Goal: Task Accomplishment & Management: Complete application form

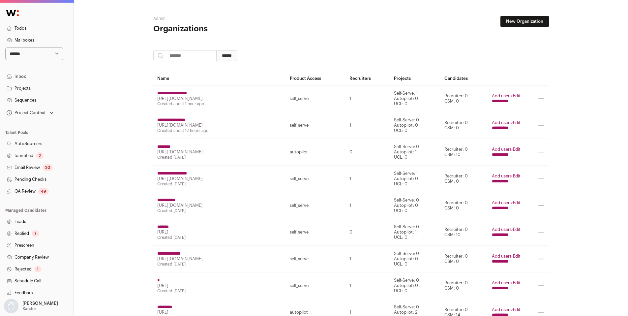
click at [181, 57] on input "search" at bounding box center [184, 55] width 63 height 11
paste input "*********"
type input "*********"
click at [227, 56] on input "******" at bounding box center [226, 55] width 21 height 11
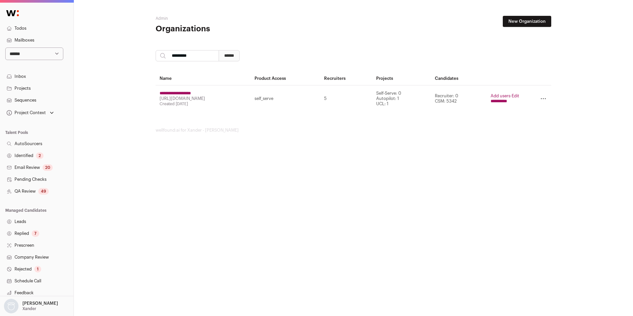
click at [497, 102] on input "**********" at bounding box center [498, 101] width 16 height 5
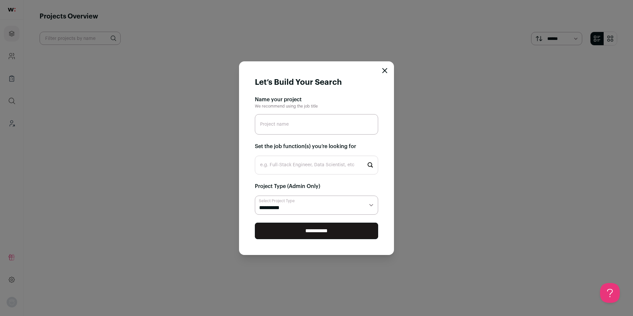
click at [302, 123] on input "Project name" at bounding box center [316, 124] width 123 height 20
paste input "Customer Success Manager"
type input "Customer Success Manager"
click at [305, 164] on input "e.g. Full-Stack Engineer, Data Scientist, etc" at bounding box center [316, 165] width 123 height 19
type input "c"
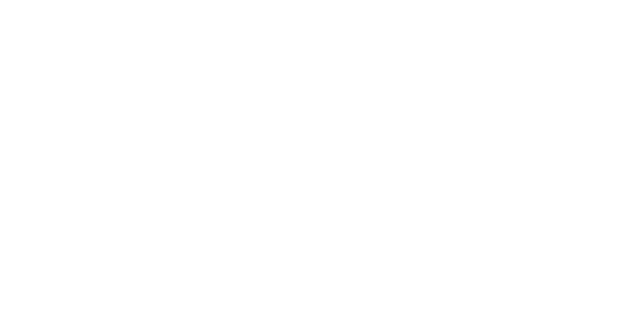
type input "s"
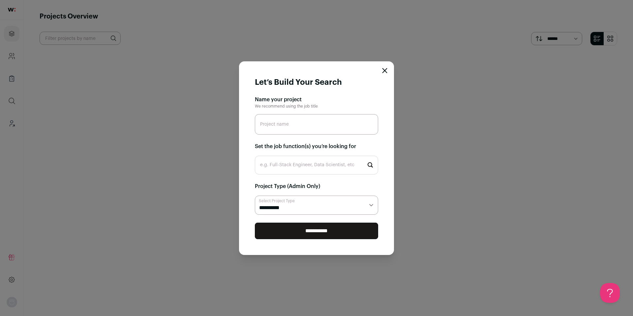
click at [295, 127] on input "Project name" at bounding box center [316, 124] width 123 height 20
type input "Customer Success Manager"
click at [302, 165] on input "e.g. Full-Stack Engineer, Data Scientist, etc" at bounding box center [316, 165] width 123 height 19
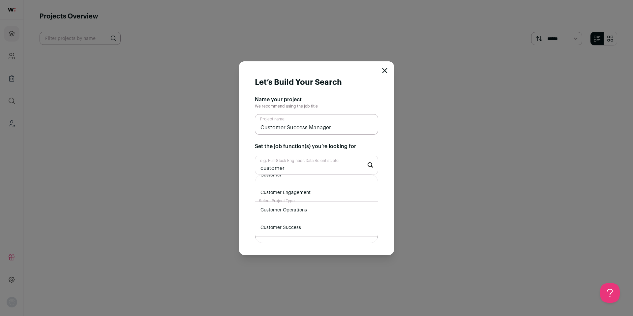
scroll to position [55, 0]
type input "customer"
click at [316, 212] on li "Customer Success" at bounding box center [316, 215] width 123 height 17
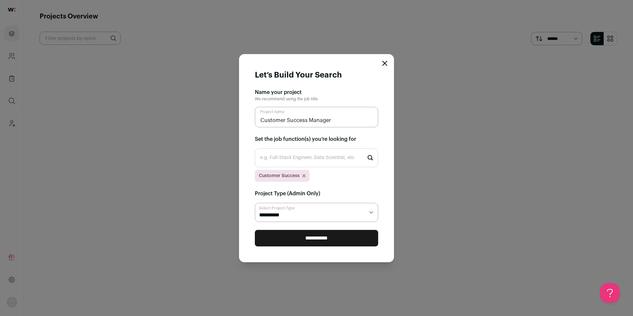
click at [314, 209] on select "**********" at bounding box center [316, 212] width 123 height 19
click at [255, 203] on select "**********" at bounding box center [316, 212] width 123 height 19
click at [316, 242] on input "**********" at bounding box center [316, 238] width 123 height 16
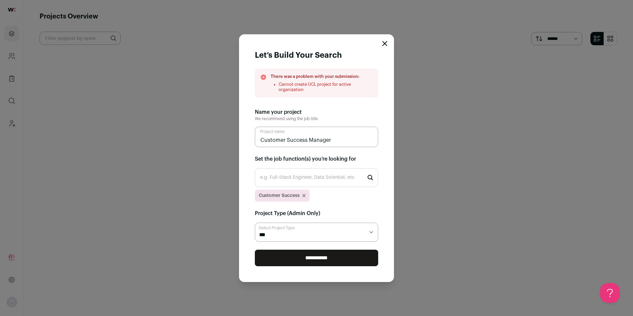
click at [291, 234] on select "**********" at bounding box center [316, 231] width 123 height 19
select select "**********"
click at [255, 222] on select "**********" at bounding box center [316, 231] width 123 height 19
click at [311, 257] on input "**********" at bounding box center [316, 257] width 123 height 16
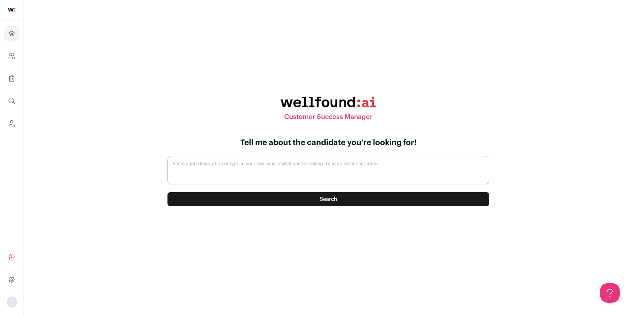
click at [259, 162] on textarea "Paste a job description or type in your own words what you’re looking for in an…" at bounding box center [328, 170] width 322 height 28
paste textarea "LoreMipsu, dol sitamet consecte adi elitseddoe temporinc, ut laboreetdolorem al…"
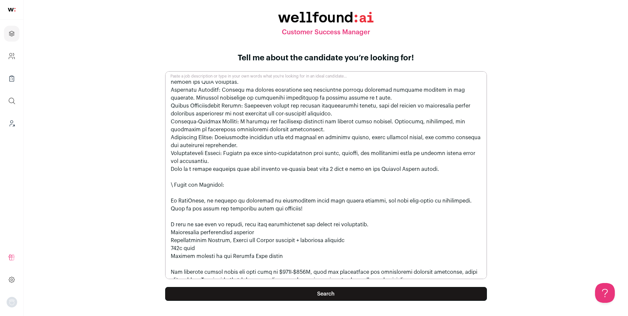
scroll to position [10, 0]
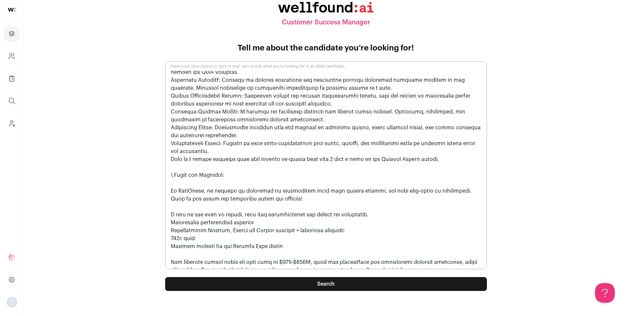
type textarea "LoreMipsu, dol sitamet consecte adi elitseddoe temporinc, ut laboreetdolorem al…"
click at [302, 284] on button "Search" at bounding box center [326, 284] width 322 height 14
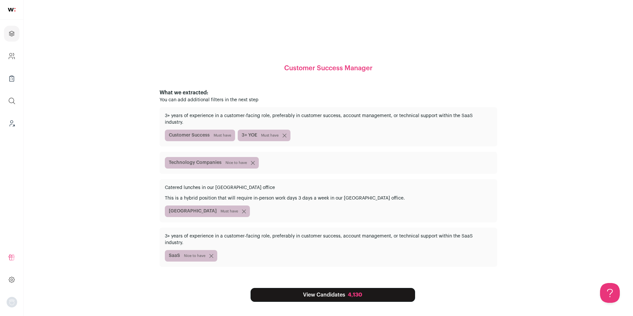
click at [344, 288] on link "View Candidates 4,130" at bounding box center [332, 295] width 164 height 14
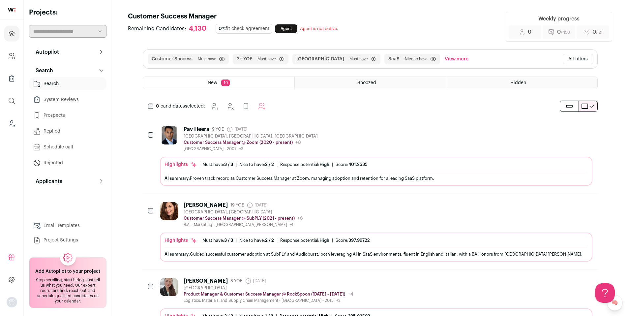
click at [576, 59] on button "All filters" at bounding box center [577, 59] width 31 height 11
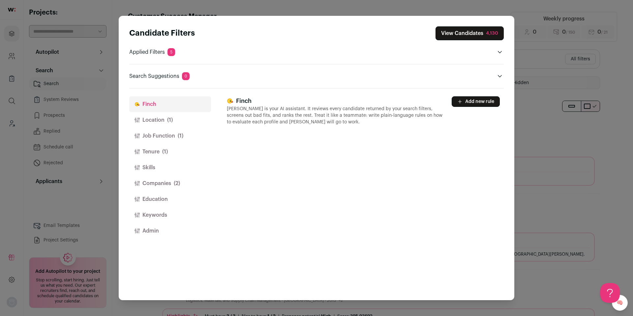
click at [154, 124] on button "Location (1)" at bounding box center [170, 120] width 82 height 16
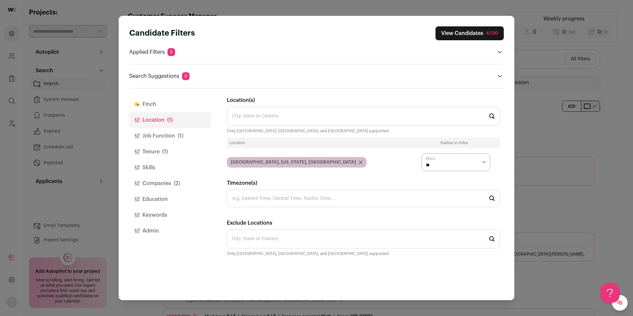
click at [169, 148] on button "Tenure (1)" at bounding box center [170, 152] width 82 height 16
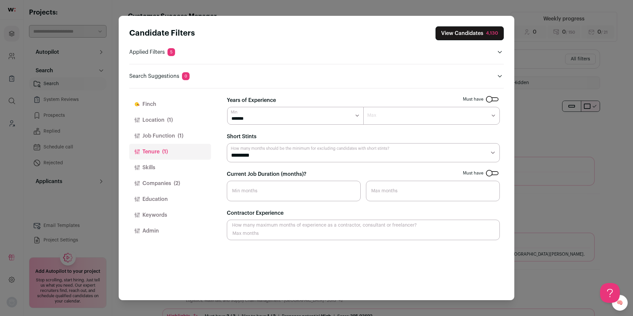
click at [164, 139] on button "Job Function (1)" at bounding box center [170, 136] width 82 height 16
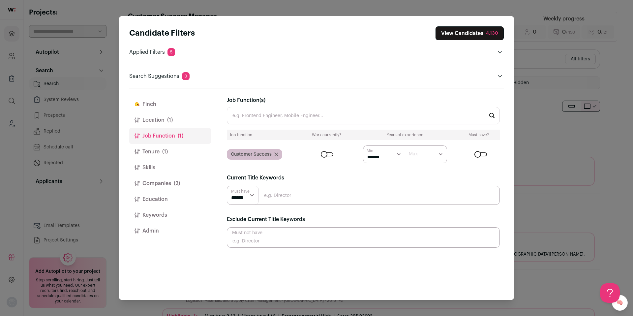
click at [163, 152] on span "(1)" at bounding box center [165, 152] width 6 height 8
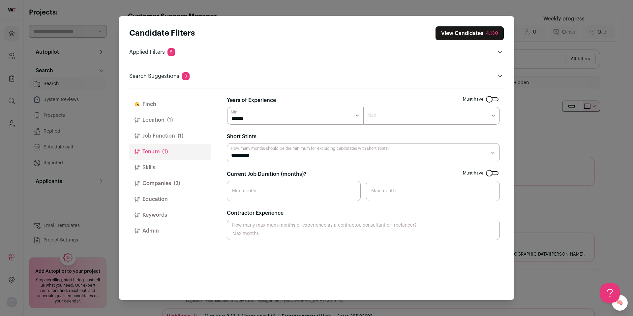
click at [262, 187] on input "Current Job Duration (months)?" at bounding box center [294, 191] width 134 height 20
type input "10"
click at [167, 179] on button "Companies (2)" at bounding box center [170, 183] width 82 height 16
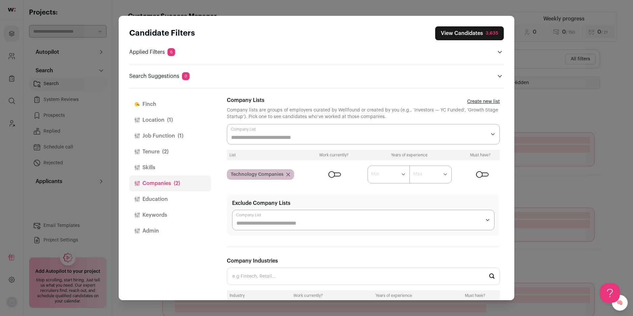
click at [147, 168] on button "Skills" at bounding box center [170, 167] width 82 height 16
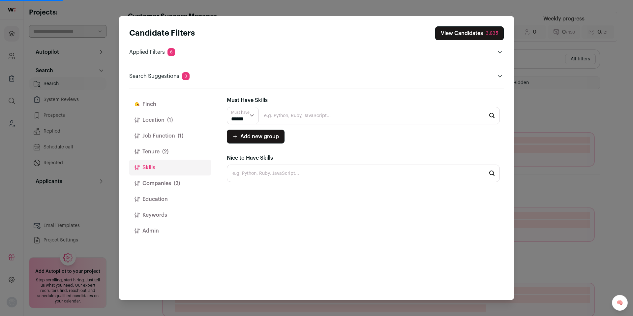
click at [159, 187] on button "Companies (2)" at bounding box center [170, 183] width 82 height 16
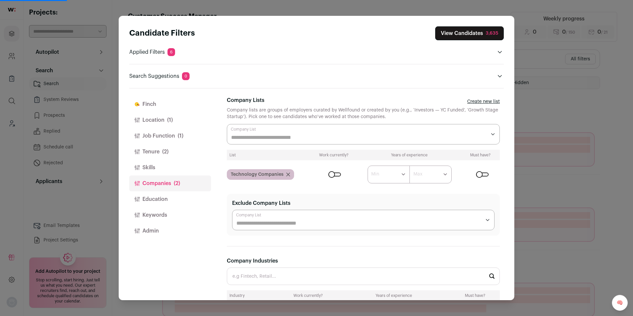
click at [269, 128] on div "Close modal via background" at bounding box center [363, 134] width 273 height 20
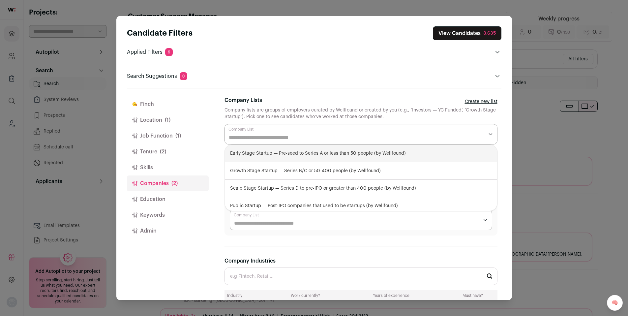
click at [262, 156] on div "Early Stage Startup — Pre-seed to Series A or less than 50 people (by Wellfound)" at bounding box center [361, 153] width 272 height 17
select select "**********"
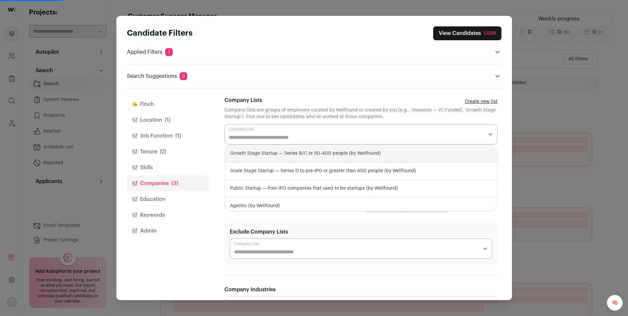
click at [276, 156] on div "Growth Stage Startup — Series B/C or 50-400 people (by Wellfound)" at bounding box center [361, 153] width 272 height 17
select select "**********"
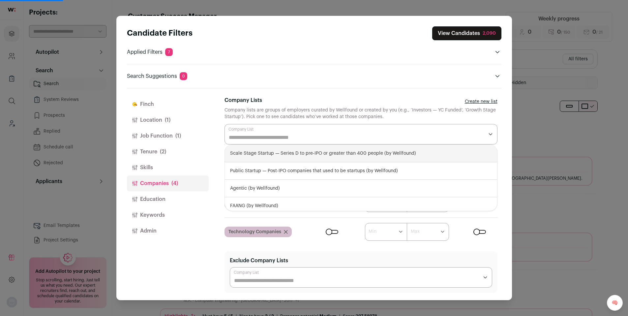
click at [505, 129] on div "Candidate Filters View Candidates 2,090 Applied Filters 7 Customer Success Must…" at bounding box center [313, 158] width 395 height 284
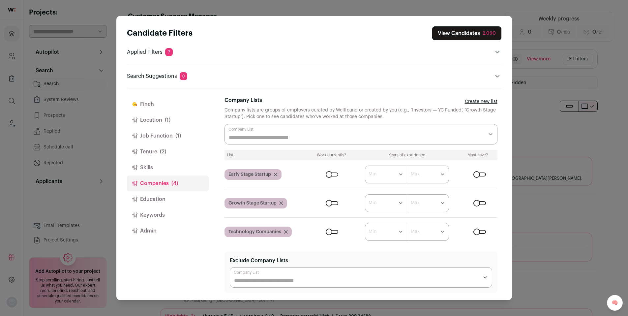
click at [328, 173] on div "Close modal via background" at bounding box center [332, 174] width 13 height 4
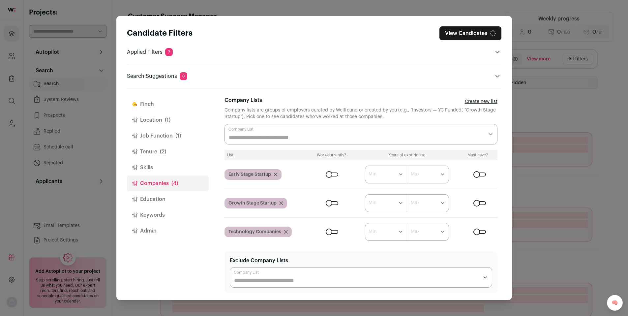
click at [331, 205] on form "****** ******* ******* ******* ******* ******* ******* ******* ******* ********…" at bounding box center [403, 203] width 187 height 18
click at [331, 202] on div "Close modal via background" at bounding box center [332, 203] width 13 height 4
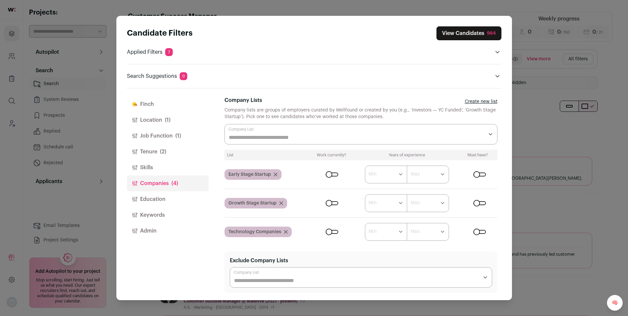
drag, startPoint x: 587, startPoint y: 113, endPoint x: 579, endPoint y: 106, distance: 10.3
click at [584, 110] on div "Candidate Filters View Candidates 984 Applied Filters 7 Customer Success Must h…" at bounding box center [314, 158] width 628 height 316
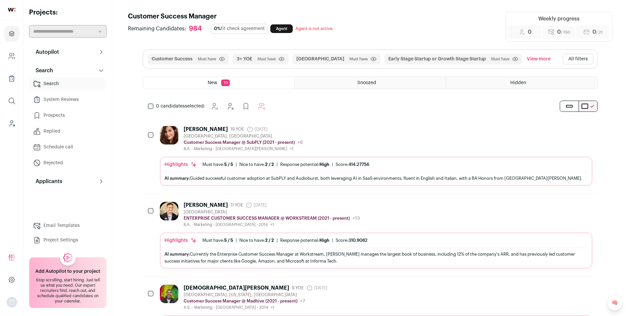
click at [360, 141] on div "[PERSON_NAME] 19 YOE [DATE] Admin only. The last time the profile was scraped. …" at bounding box center [376, 138] width 432 height 25
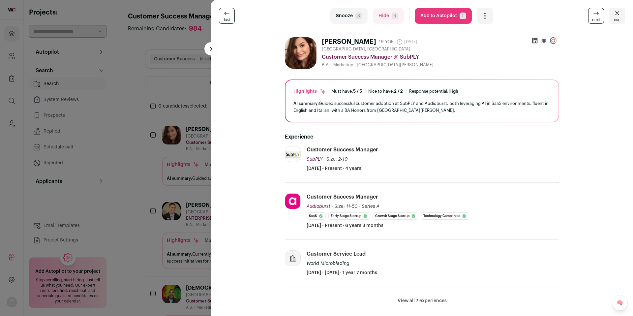
click at [377, 12] on button "Hide R" at bounding box center [388, 16] width 31 height 16
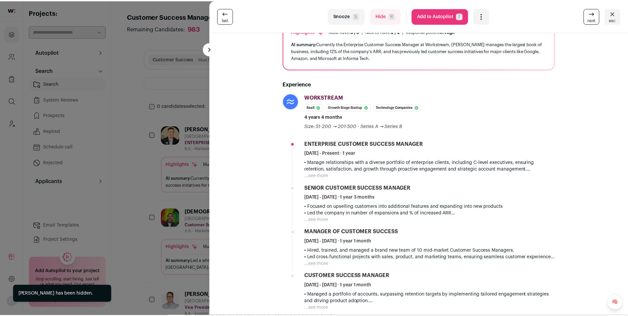
scroll to position [62, 0]
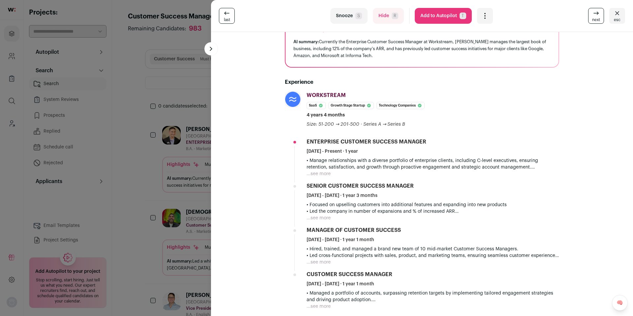
click at [348, 19] on button "Snooze S" at bounding box center [348, 16] width 37 height 16
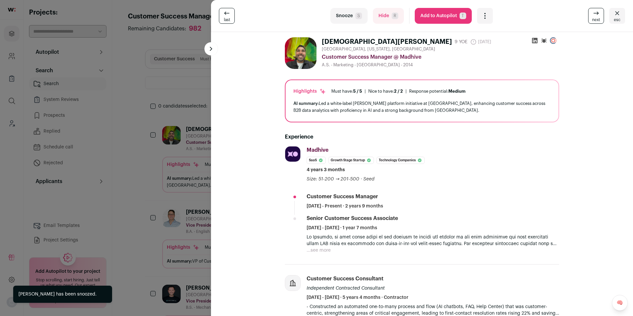
click at [172, 177] on div "last Snooze S Hide R Add to Autopilot T More actions Report a Problem Report th…" at bounding box center [316, 158] width 633 height 316
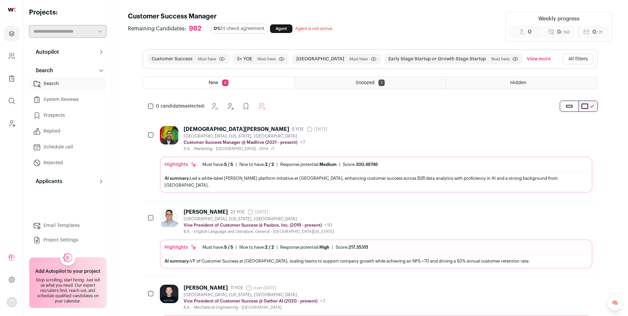
click at [584, 61] on button "All filters" at bounding box center [577, 59] width 31 height 11
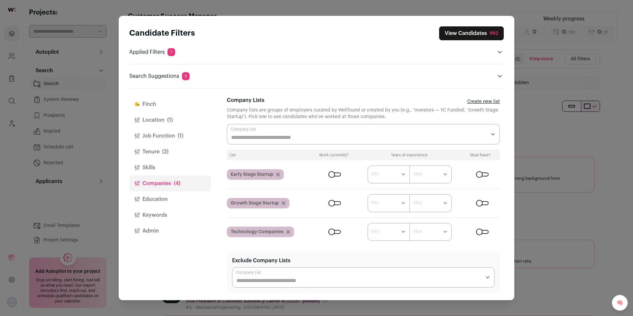
click at [330, 205] on form "****** ******* ******* ******* ******* ******* ******* ******* ******* ********…" at bounding box center [405, 203] width 187 height 18
click at [328, 203] on div "Close modal via background" at bounding box center [334, 203] width 13 height 4
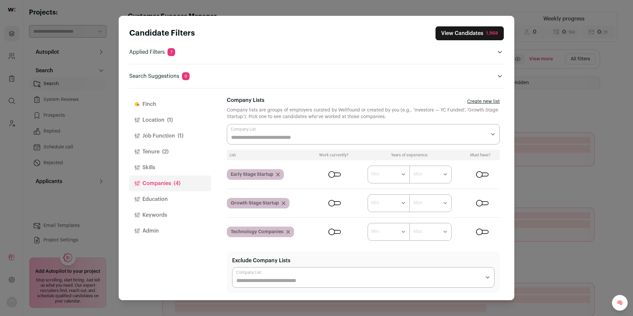
click at [476, 203] on div "Close modal via background" at bounding box center [482, 203] width 13 height 4
drag, startPoint x: 607, startPoint y: 168, endPoint x: 598, endPoint y: 164, distance: 10.0
click at [607, 168] on div "Candidate Filters View Candidates 1,968 Applied Filters 7 Customer Success Must…" at bounding box center [316, 158] width 633 height 316
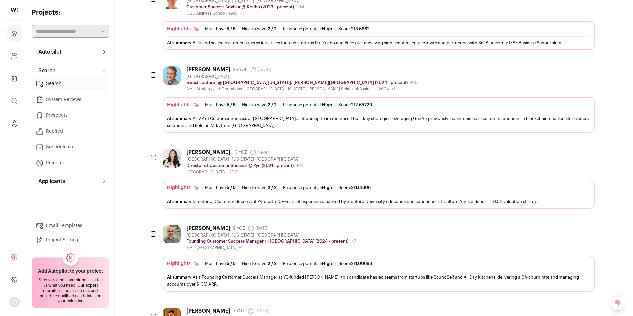
scroll to position [382, 0]
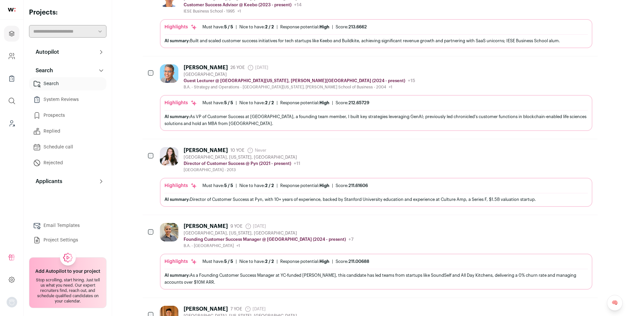
click at [387, 234] on div "[PERSON_NAME] 9 YOE [DATE] Admin only. The last time the profile was scraped. […" at bounding box center [376, 235] width 432 height 25
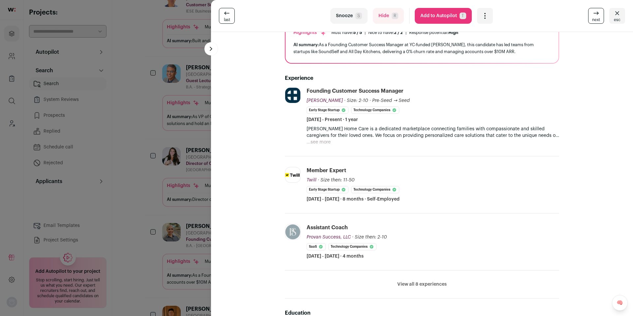
scroll to position [62, 0]
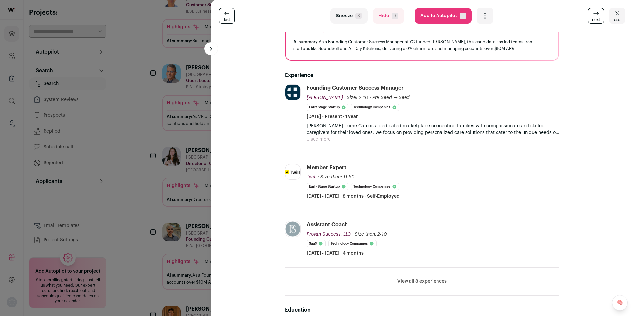
click at [414, 279] on button "View all 8 experiences" at bounding box center [421, 281] width 49 height 7
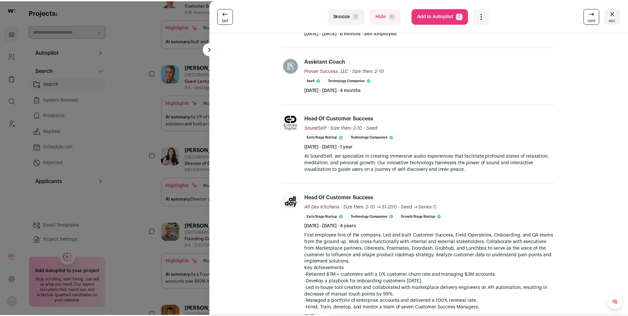
scroll to position [229, 0]
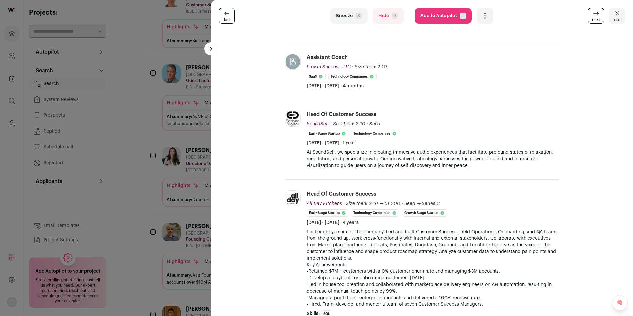
click at [145, 276] on div "last Snooze S Hide R Add to Autopilot T More actions Report a Problem Report th…" at bounding box center [316, 158] width 633 height 316
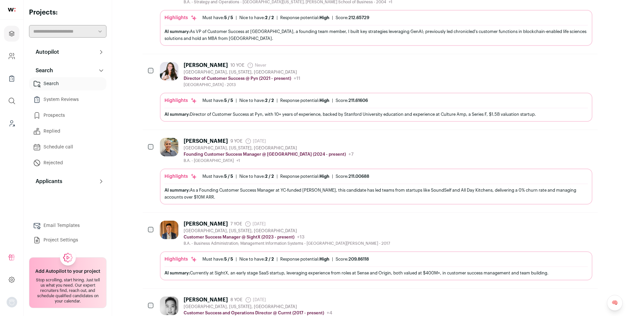
scroll to position [470, 0]
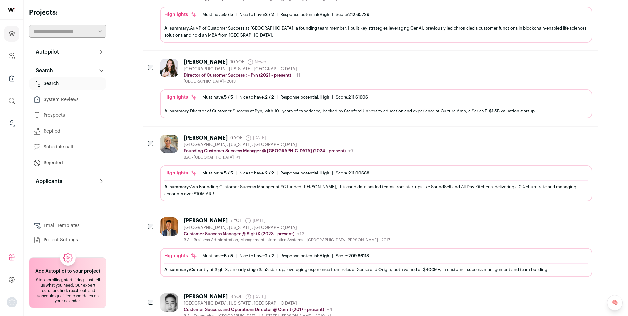
click at [358, 228] on div "[GEOGRAPHIC_DATA], [US_STATE], [GEOGRAPHIC_DATA]" at bounding box center [287, 227] width 206 height 5
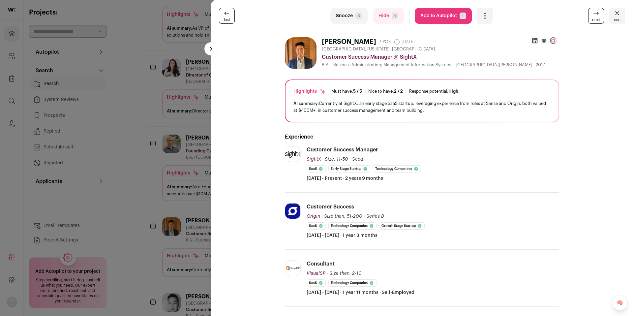
click at [117, 188] on div "last Snooze S Hide R Add to Autopilot T More actions Report a Problem Report th…" at bounding box center [316, 158] width 633 height 316
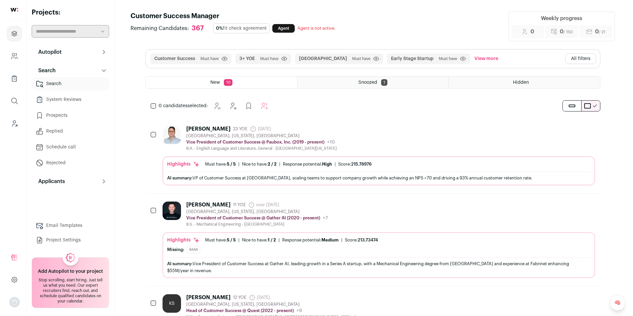
scroll to position [0, 0]
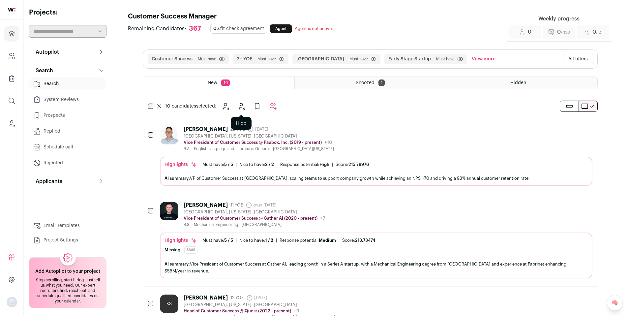
click at [239, 107] on icon "Hide" at bounding box center [241, 106] width 8 height 8
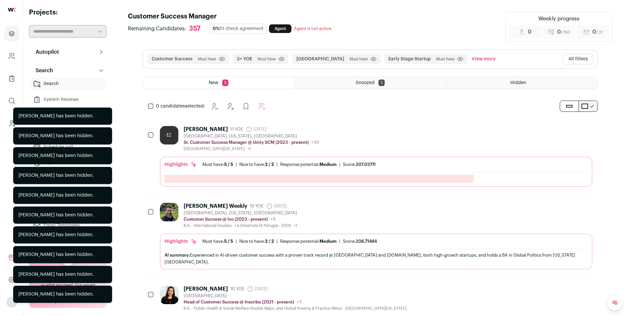
click at [371, 138] on div "EZ [PERSON_NAME] 11 YOE [DATE] Admin only. The last time the profile was scrape…" at bounding box center [376, 138] width 432 height 25
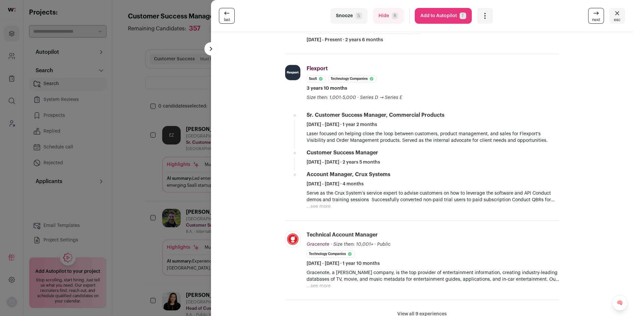
scroll to position [150, 0]
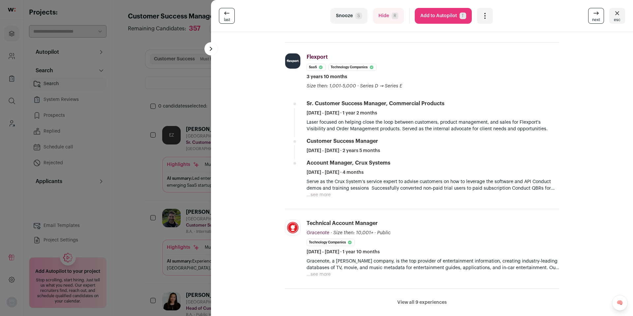
click at [436, 19] on button "Add to Autopilot T" at bounding box center [443, 16] width 57 height 16
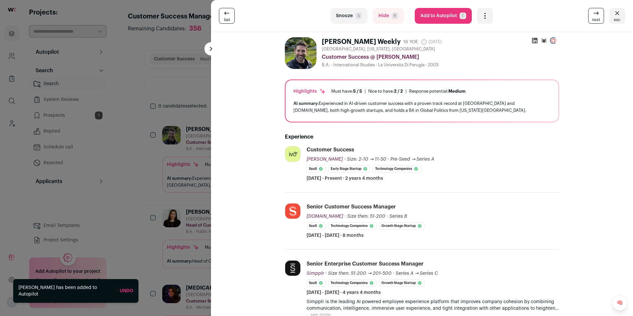
click at [425, 21] on button "Add to Autopilot T" at bounding box center [443, 16] width 57 height 16
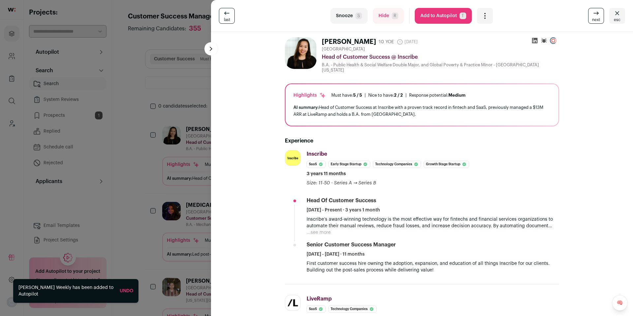
click at [379, 14] on button "Hide R" at bounding box center [388, 16] width 31 height 16
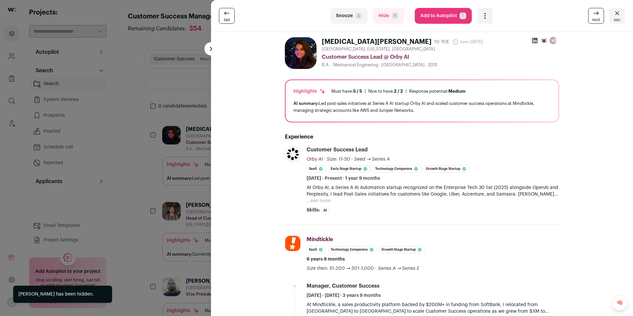
click at [386, 20] on button "Hide R" at bounding box center [388, 16] width 31 height 16
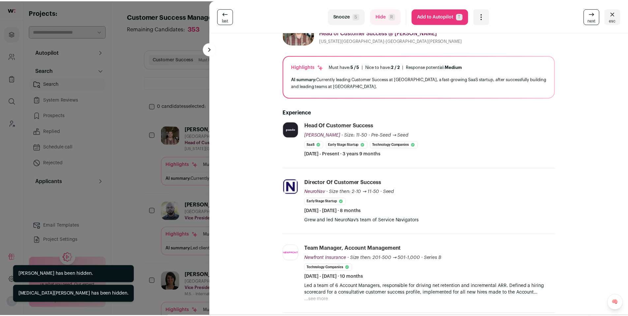
scroll to position [28, 0]
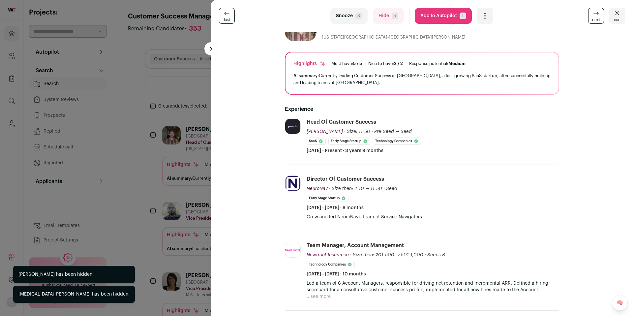
click at [208, 150] on div "last Snooze S Hide R Add to Autopilot T More actions Report a Problem Report th…" at bounding box center [316, 158] width 633 height 316
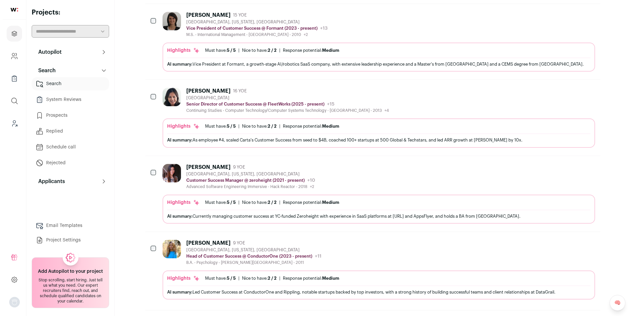
scroll to position [264, 0]
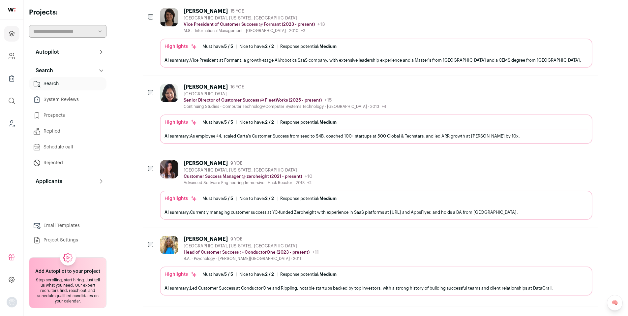
click at [381, 177] on div "[PERSON_NAME] 9 YOE [GEOGRAPHIC_DATA], [US_STATE], [GEOGRAPHIC_DATA] Customer S…" at bounding box center [376, 172] width 432 height 25
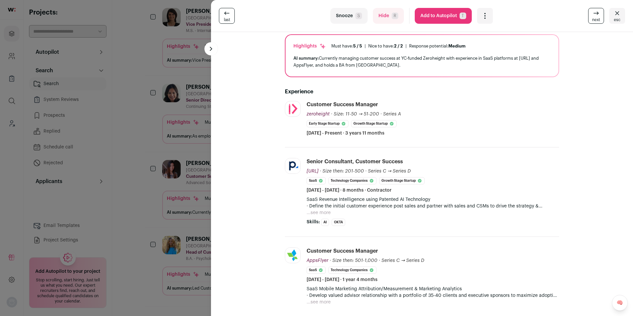
scroll to position [62, 0]
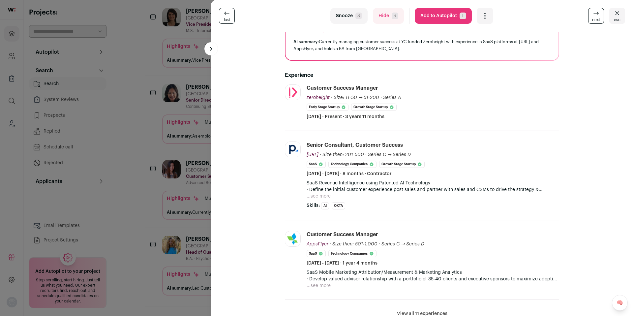
click at [446, 12] on button "Add to Autopilot T" at bounding box center [443, 16] width 57 height 16
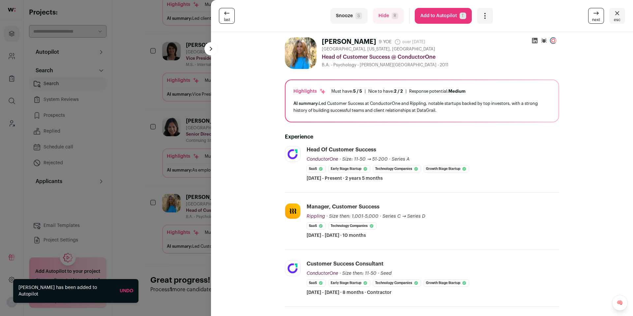
scroll to position [230, 0]
click at [373, 13] on button "Hide R" at bounding box center [388, 16] width 31 height 16
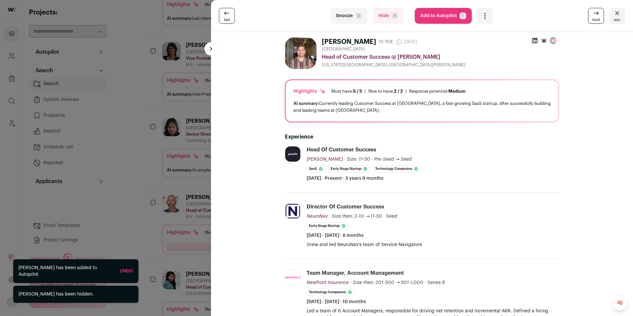
click at [229, 104] on div "[PERSON_NAME] 15 YOE [DATE] Admin only. The last time the profile was scraped. …" at bounding box center [421, 316] width 395 height 568
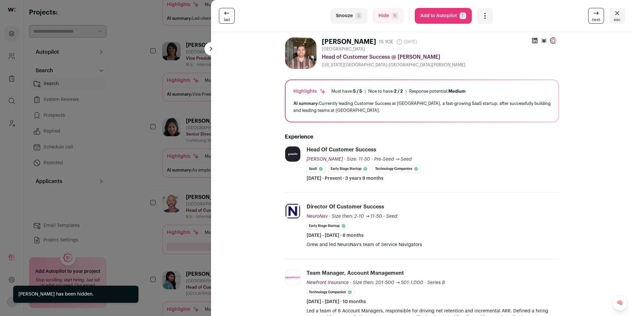
click at [179, 123] on div "last Snooze S Hide R Add to Autopilot T More actions Report a Problem Report th…" at bounding box center [316, 158] width 633 height 316
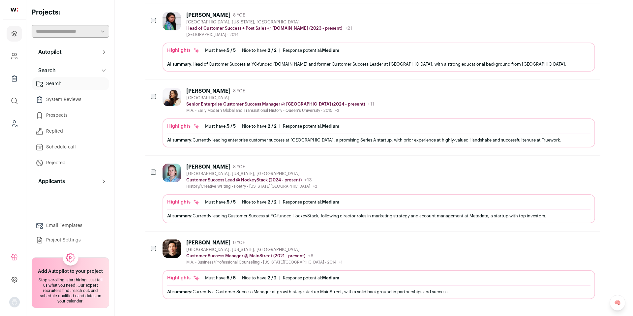
scroll to position [504, 0]
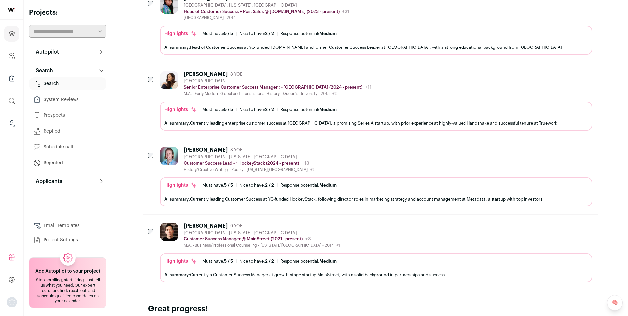
click at [369, 241] on div "[PERSON_NAME] 9 YOE [GEOGRAPHIC_DATA], [US_STATE], [GEOGRAPHIC_DATA] Customer S…" at bounding box center [376, 234] width 432 height 25
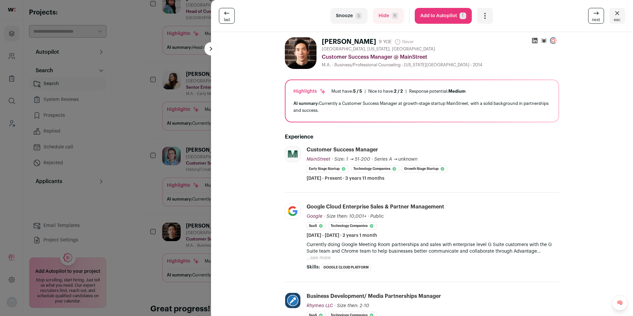
click at [439, 12] on button "Add to Autopilot T" at bounding box center [443, 16] width 57 height 16
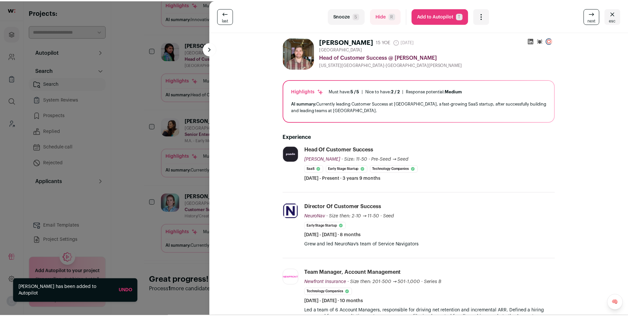
scroll to position [458, 0]
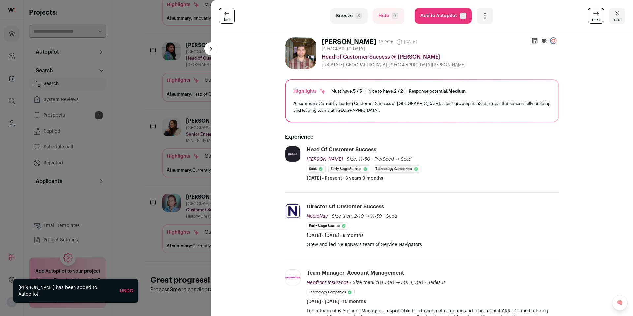
click at [160, 152] on div "last Snooze S Hide R Add to Autopilot T More actions Report a Problem Report th…" at bounding box center [316, 158] width 633 height 316
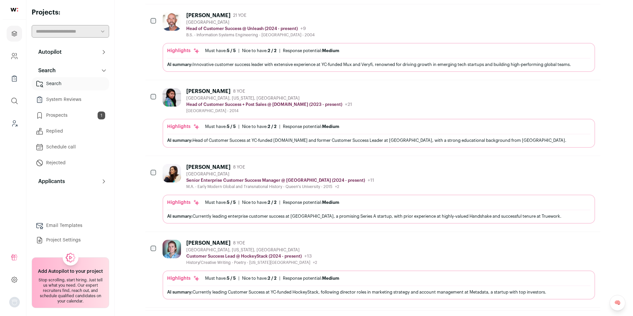
scroll to position [417, 0]
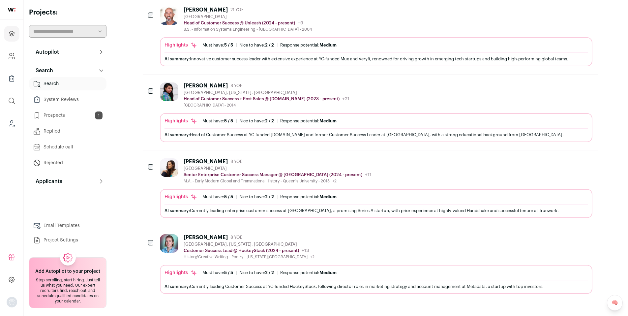
click at [367, 174] on div "[PERSON_NAME] 8 YOE [GEOGRAPHIC_DATA] Senior Enterprise Customer Success Manage…" at bounding box center [376, 170] width 432 height 25
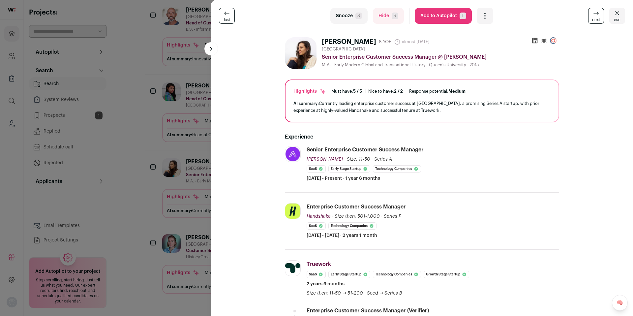
click at [437, 15] on button "Add to Autopilot T" at bounding box center [443, 16] width 57 height 16
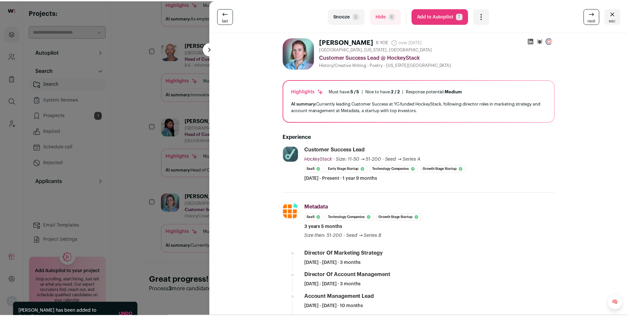
scroll to position [382, 0]
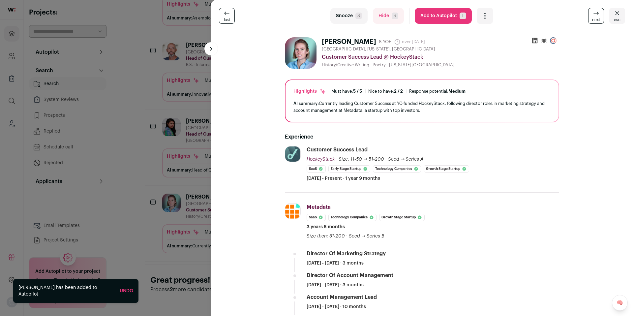
click at [187, 138] on div "last Snooze S Hide R Add to Autopilot T More actions Report a Problem Report th…" at bounding box center [316, 158] width 633 height 316
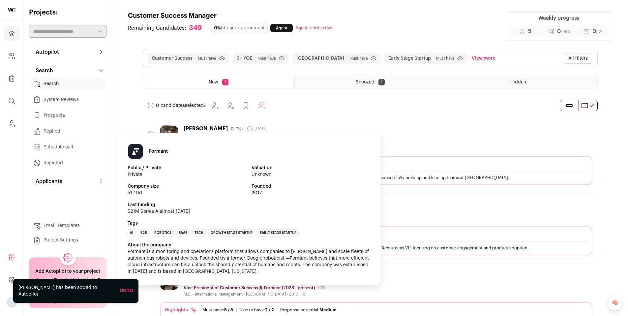
scroll to position [0, 0]
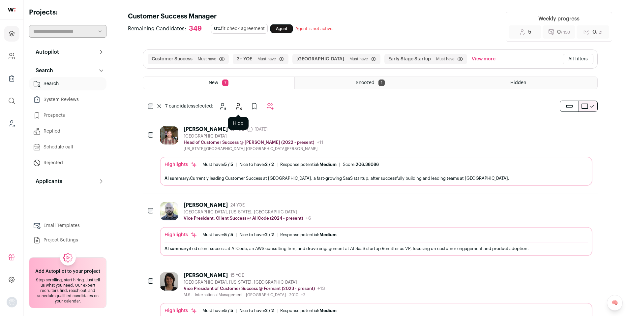
click at [243, 106] on button "Hide" at bounding box center [238, 106] width 13 height 13
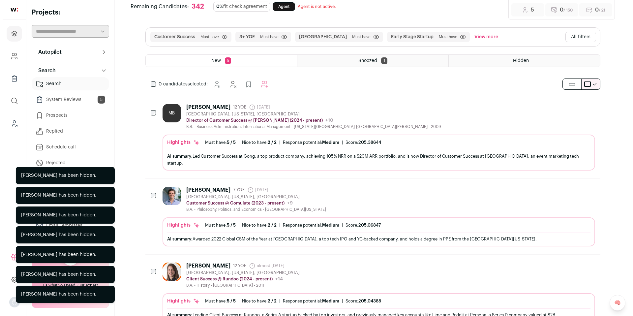
scroll to position [28, 0]
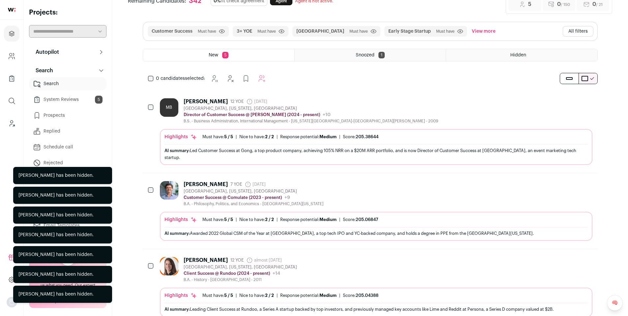
click at [369, 185] on div "[PERSON_NAME] 7 YOE [DATE] Admin only. The last time the profile was scraped. […" at bounding box center [376, 193] width 432 height 25
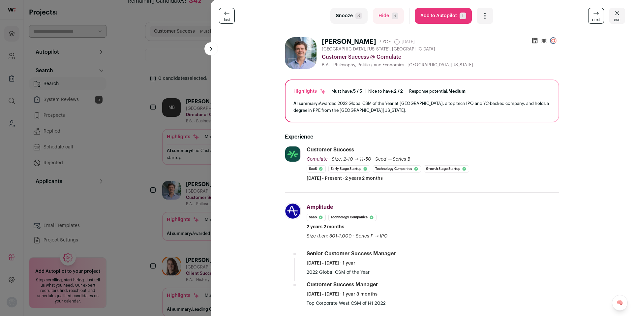
click at [420, 18] on button "Add to Autopilot T" at bounding box center [443, 16] width 57 height 16
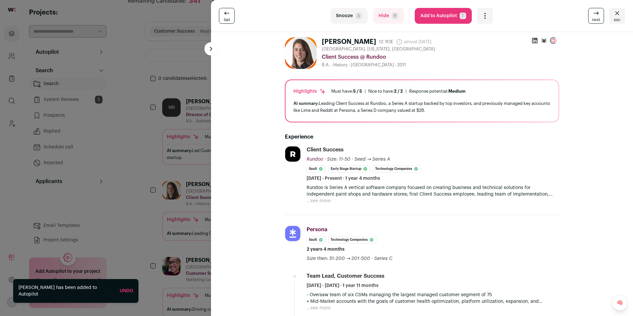
click at [433, 20] on button "Add to Autopilot T" at bounding box center [443, 16] width 57 height 16
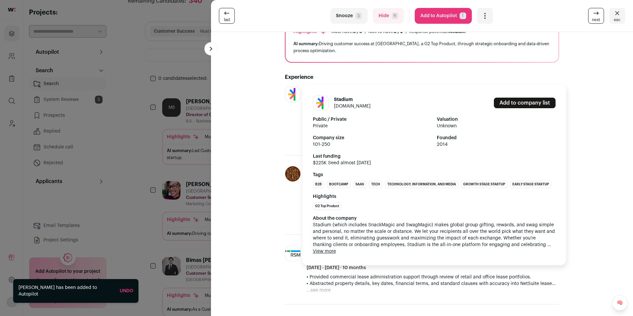
scroll to position [62, 0]
